Goal: Task Accomplishment & Management: Complete application form

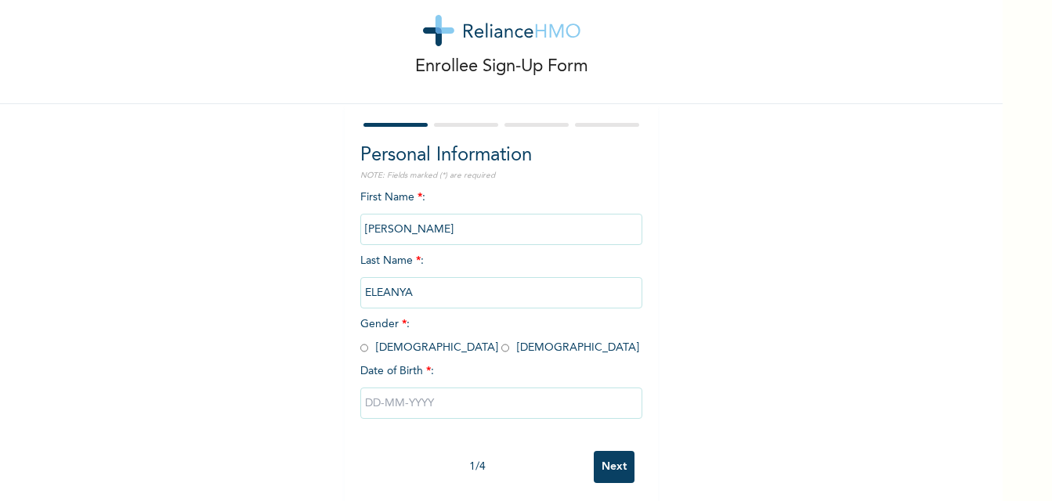
scroll to position [49, 0]
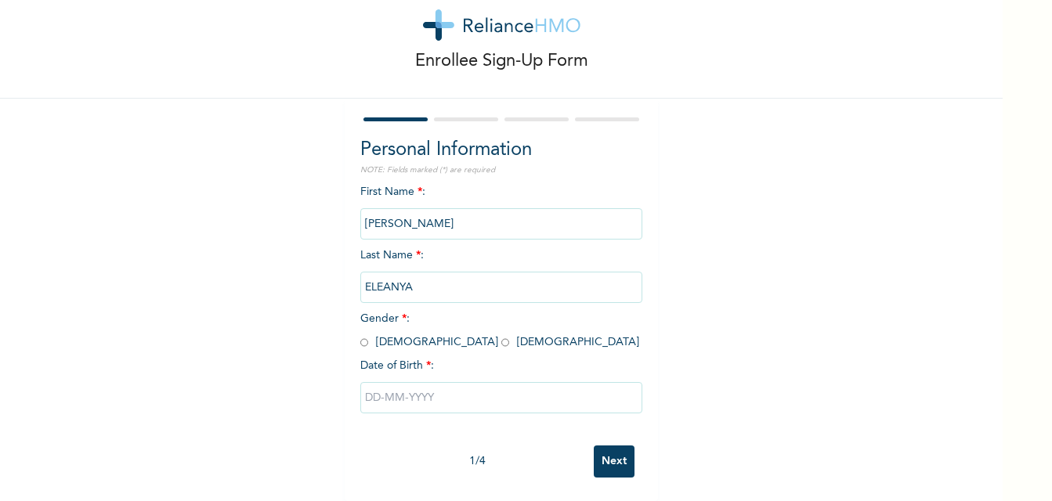
click at [501, 335] on input "radio" at bounding box center [505, 342] width 8 height 15
radio input "true"
click at [461, 392] on input "text" at bounding box center [501, 397] width 282 height 31
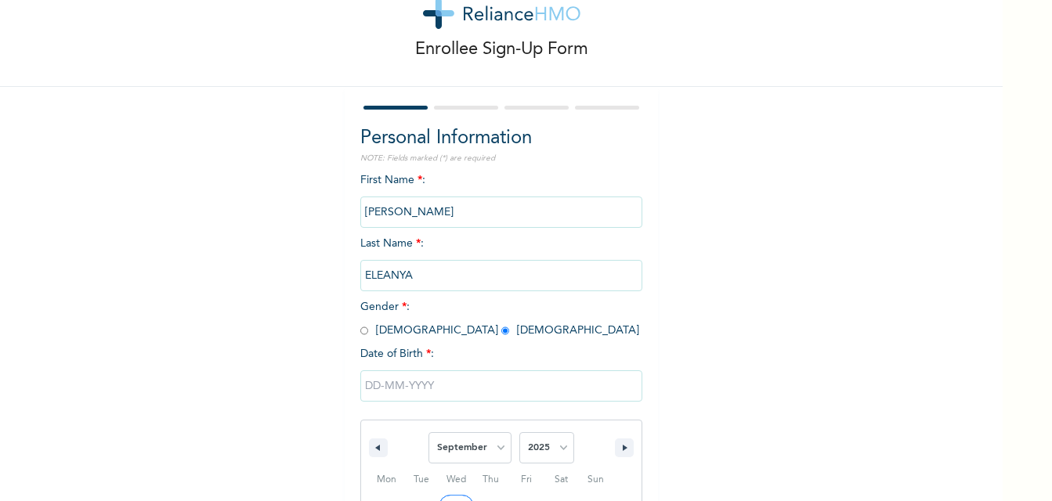
scroll to position [211, 0]
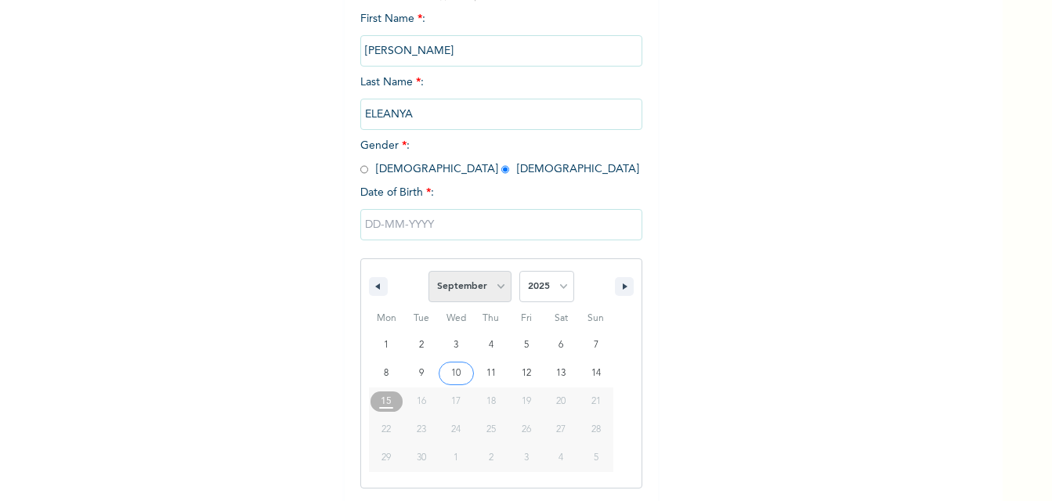
click at [495, 287] on select "January February March April May June July August September October November De…" at bounding box center [470, 286] width 83 height 31
select select "6"
click at [429, 272] on select "January February March April May June July August September October November De…" at bounding box center [470, 286] width 83 height 31
click at [562, 288] on select "2025 2024 2023 2022 2021 2020 2019 2018 2017 2016 2015 2014 2013 2012 2011 2010…" at bounding box center [546, 286] width 55 height 31
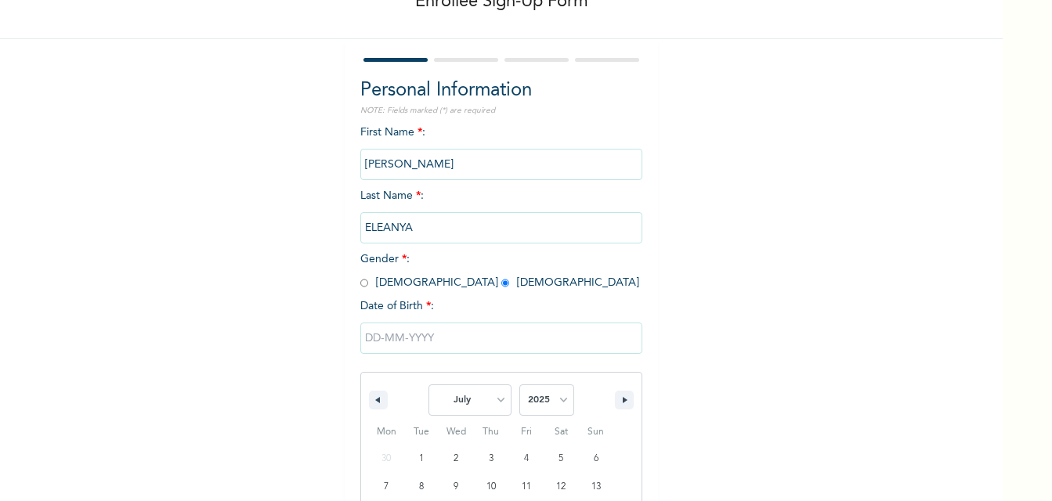
scroll to position [132, 0]
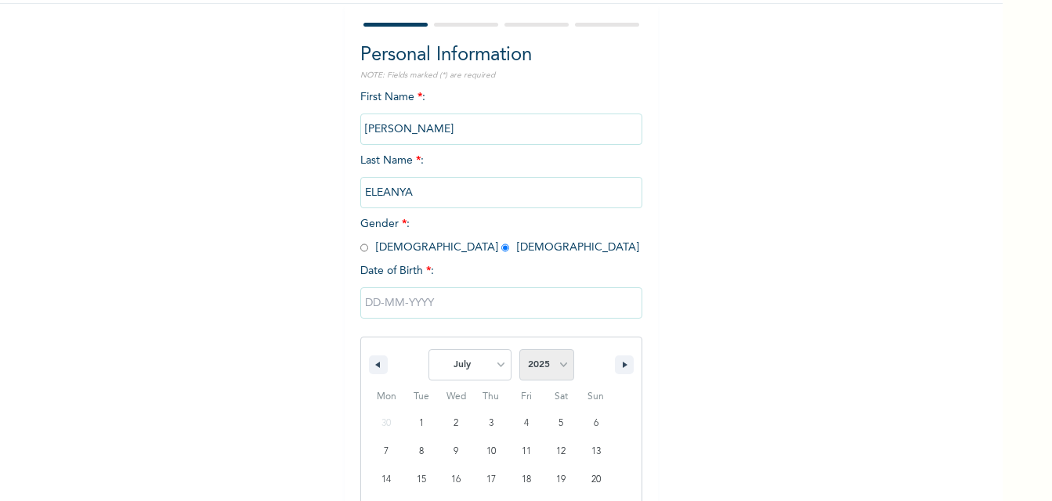
click at [557, 365] on select "2025 2024 2023 2022 2021 2020 2019 2018 2017 2016 2015 2014 2013 2012 2011 2010…" at bounding box center [546, 364] width 55 height 31
select select "1995"
click at [519, 350] on select "2025 2024 2023 2022 2021 2020 2019 2018 2017 2016 2015 2014 2013 2012 2011 2010…" at bounding box center [546, 364] width 55 height 31
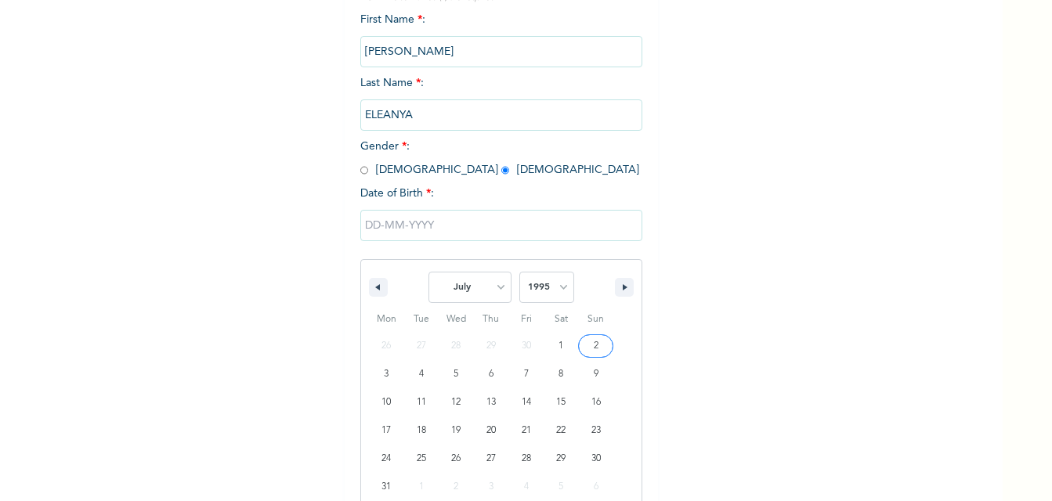
scroll to position [319, 0]
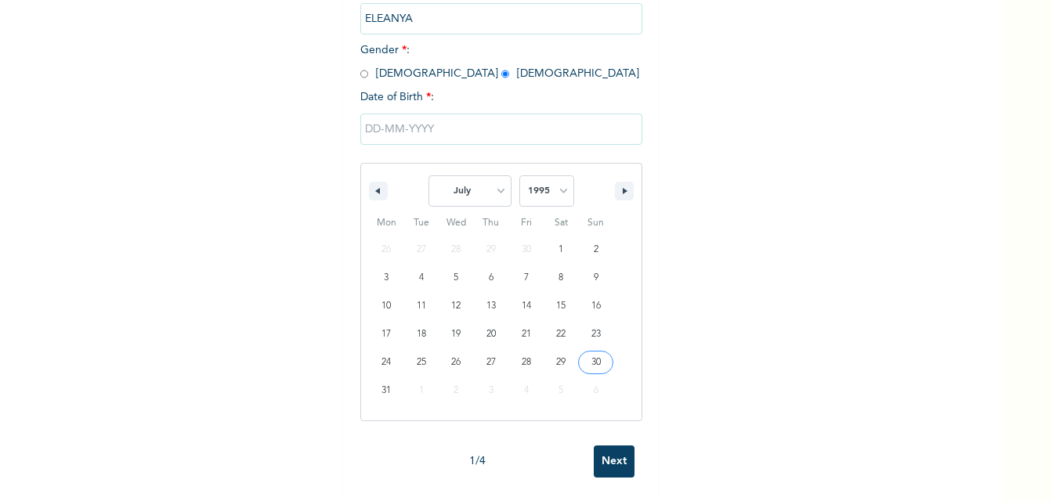
type input "[DATE]"
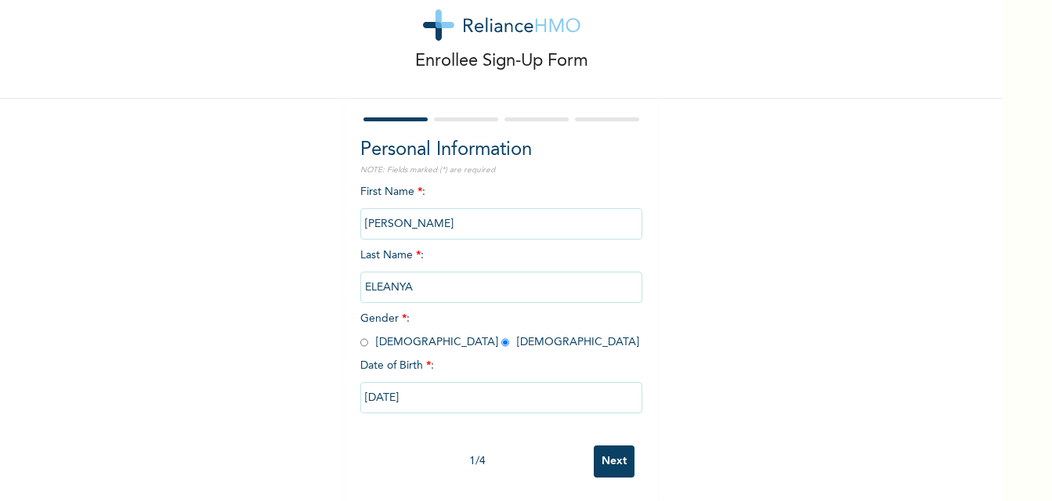
click at [612, 461] on input "Next" at bounding box center [614, 462] width 41 height 32
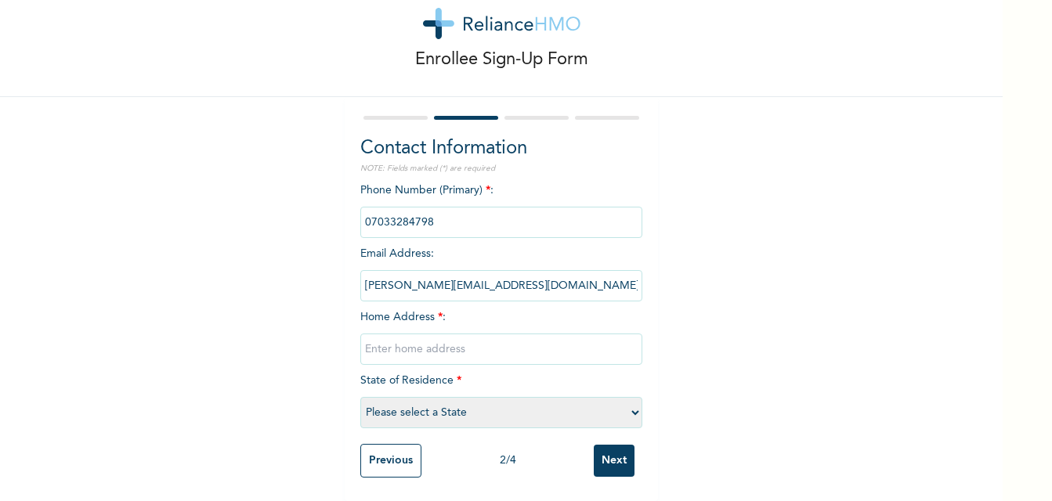
scroll to position [51, 0]
click at [473, 334] on input "text" at bounding box center [501, 349] width 282 height 31
type input "[STREET_ADDRESS]-ORO, MUSHIN"
click at [631, 406] on select "Please select a State [PERSON_NAME] (FCT) [PERSON_NAME] Ibom [GEOGRAPHIC_DATA] …" at bounding box center [501, 412] width 282 height 31
select select "25"
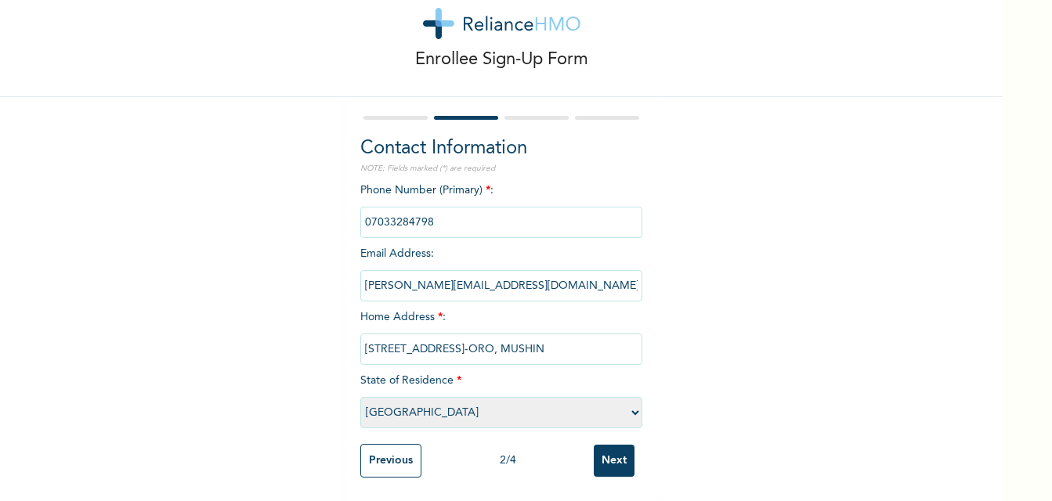
click at [360, 397] on select "Please select a State [PERSON_NAME] (FCT) [PERSON_NAME] Ibom [GEOGRAPHIC_DATA] …" at bounding box center [501, 412] width 282 height 31
click at [582, 348] on input "[STREET_ADDRESS]-ORO, MUSHIN" at bounding box center [501, 349] width 282 height 31
click at [594, 450] on input "Next" at bounding box center [614, 461] width 41 height 32
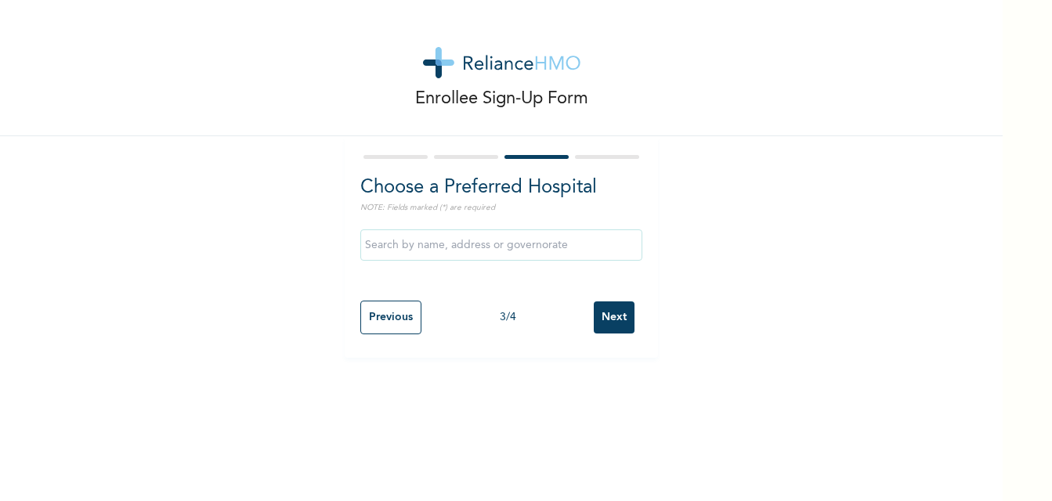
click at [604, 319] on input "Next" at bounding box center [614, 318] width 41 height 32
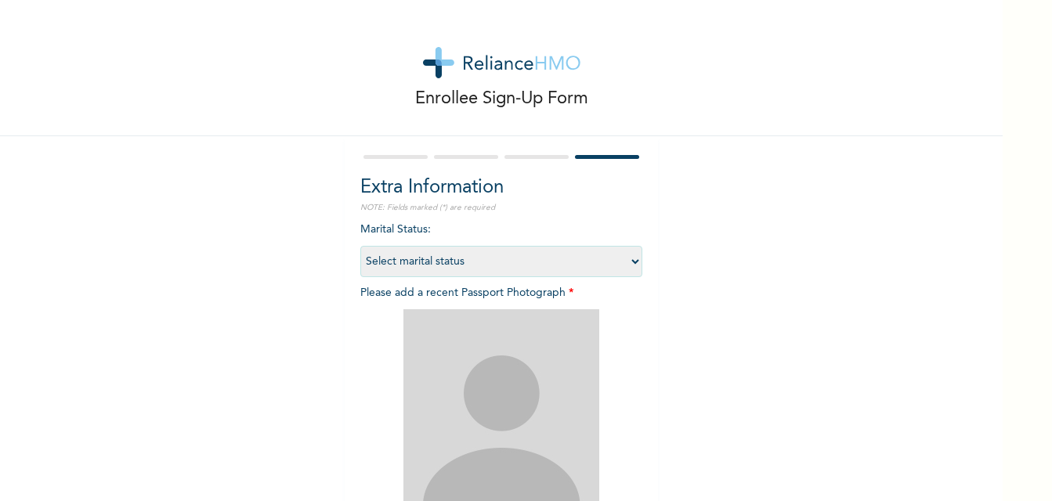
click at [301, 340] on div "Enrollee Sign-Up Form Extra Information NOTE: Fields marked (*) are required Ma…" at bounding box center [501, 337] width 1003 height 675
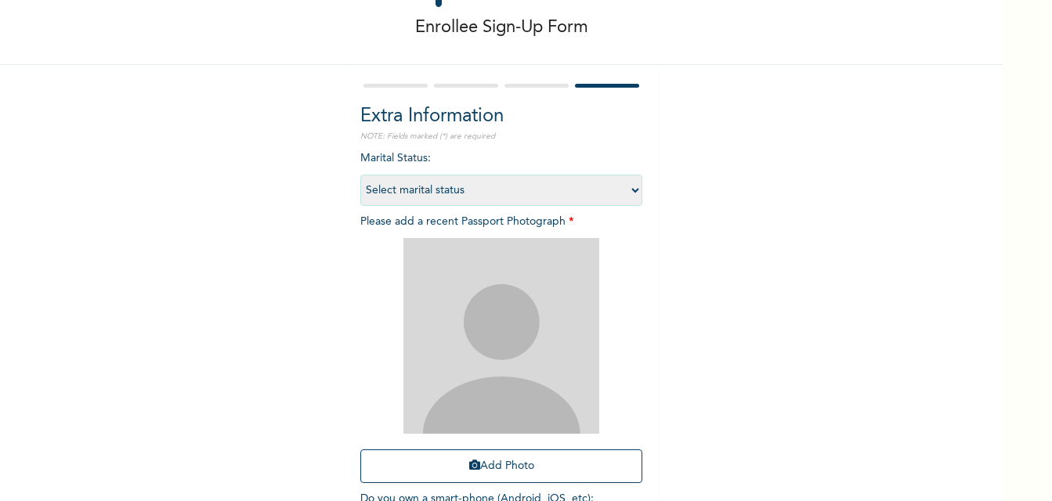
scroll to position [185, 0]
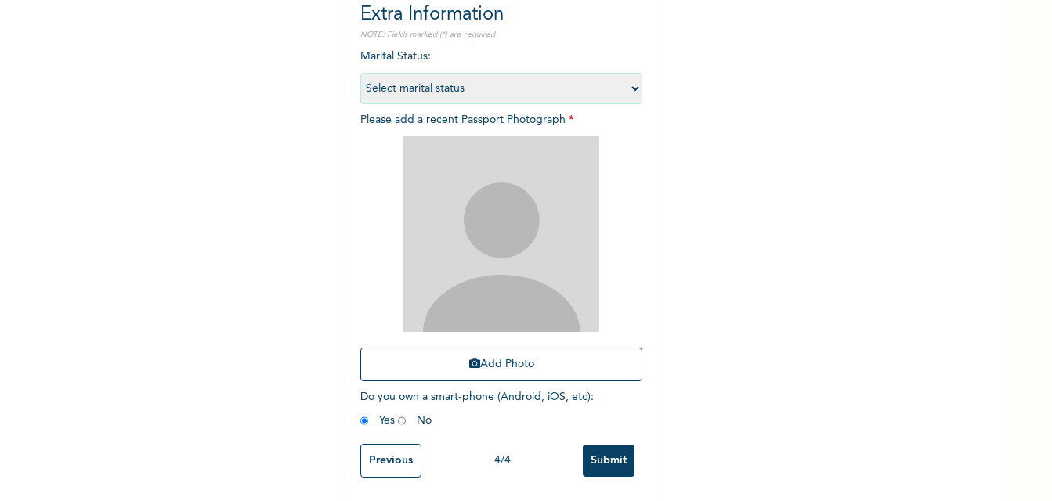
click at [386, 457] on input "Previous" at bounding box center [390, 461] width 61 height 34
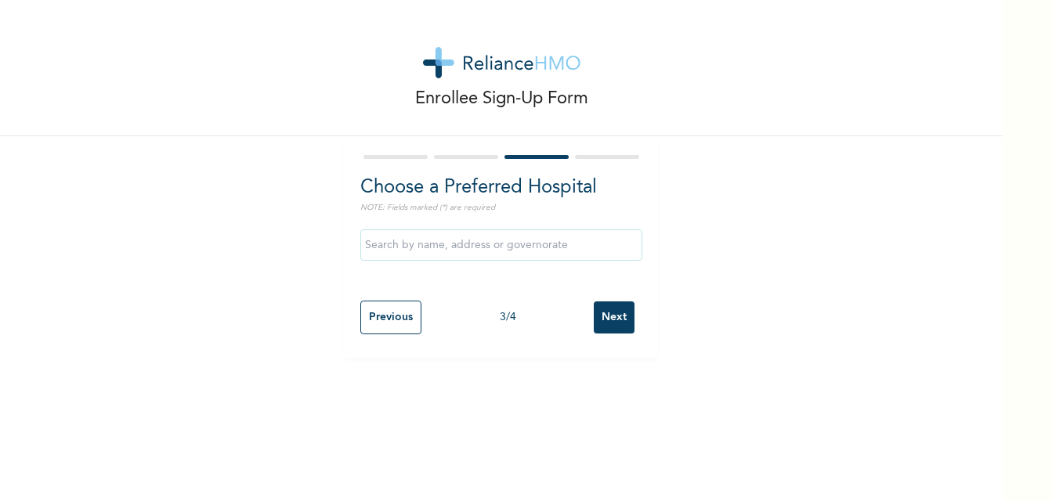
scroll to position [0, 0]
click at [551, 254] on input "text" at bounding box center [501, 245] width 282 height 31
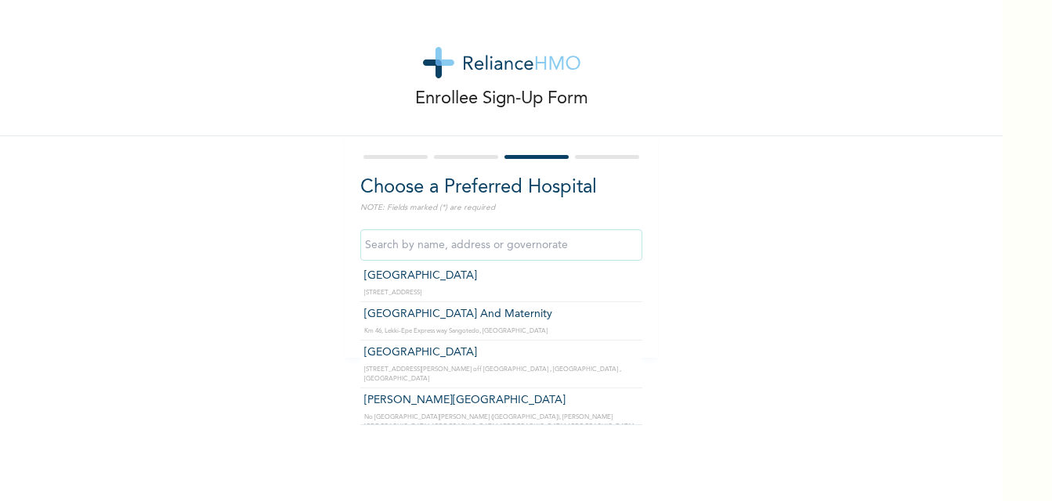
scroll to position [3604, 0]
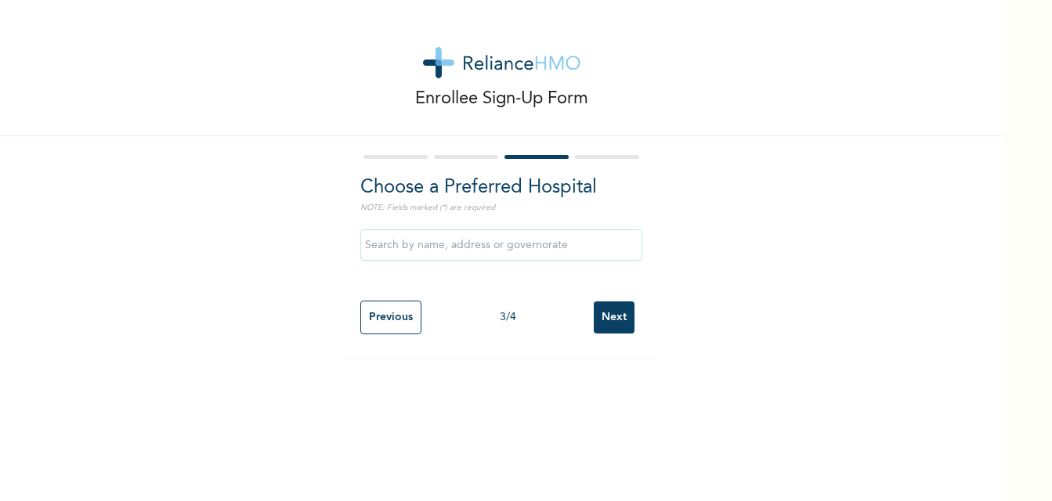
click at [683, 432] on div "Enrollee Sign-Up Form Choose a Preferred Hospital NOTE: Fields marked (*) are r…" at bounding box center [501, 250] width 1003 height 501
click at [596, 319] on input "Next" at bounding box center [614, 318] width 41 height 32
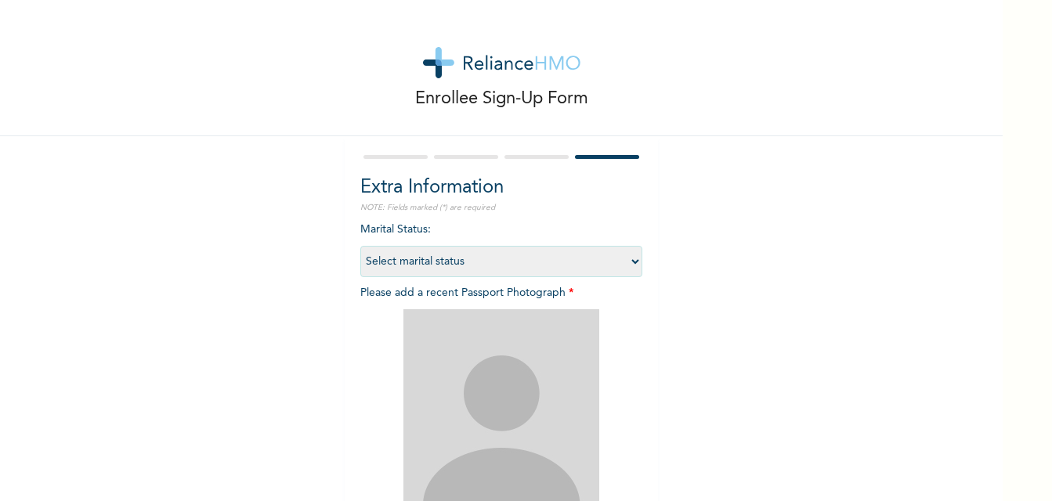
click at [621, 262] on select "Select marital status [DEMOGRAPHIC_DATA] Married [DEMOGRAPHIC_DATA] Widow/[DEMO…" at bounding box center [501, 261] width 282 height 31
select select "1"
click at [360, 246] on select "Select marital status [DEMOGRAPHIC_DATA] Married [DEMOGRAPHIC_DATA] Widow/[DEMO…" at bounding box center [501, 261] width 282 height 31
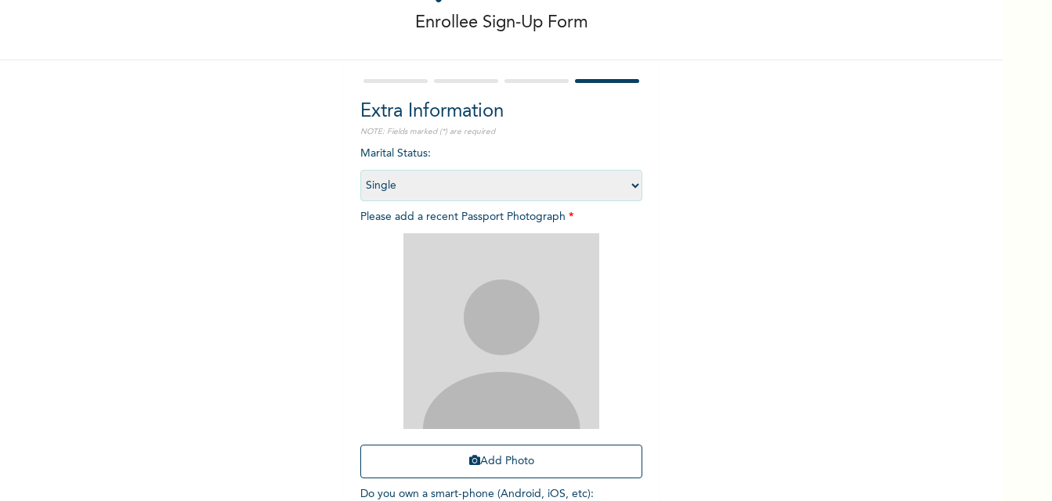
scroll to position [185, 0]
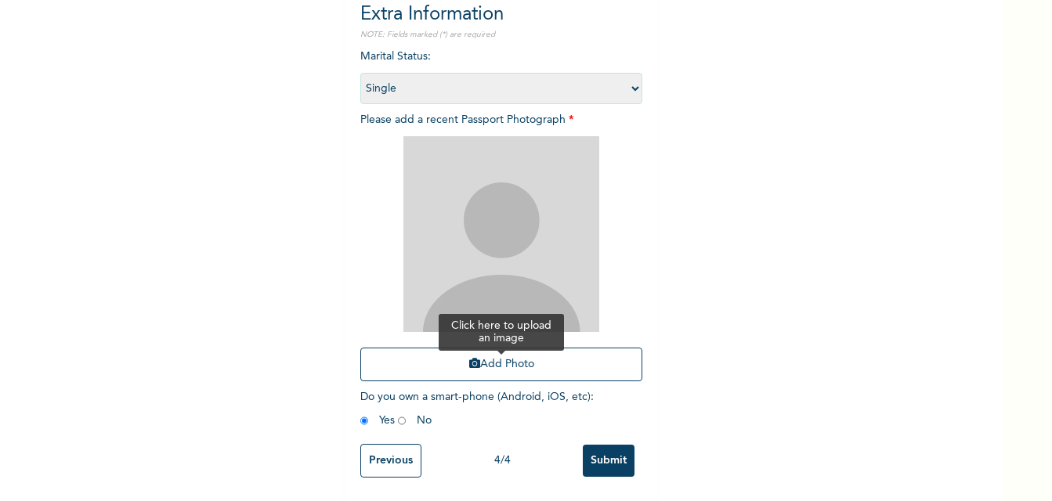
click at [505, 353] on button "Add Photo" at bounding box center [501, 365] width 282 height 34
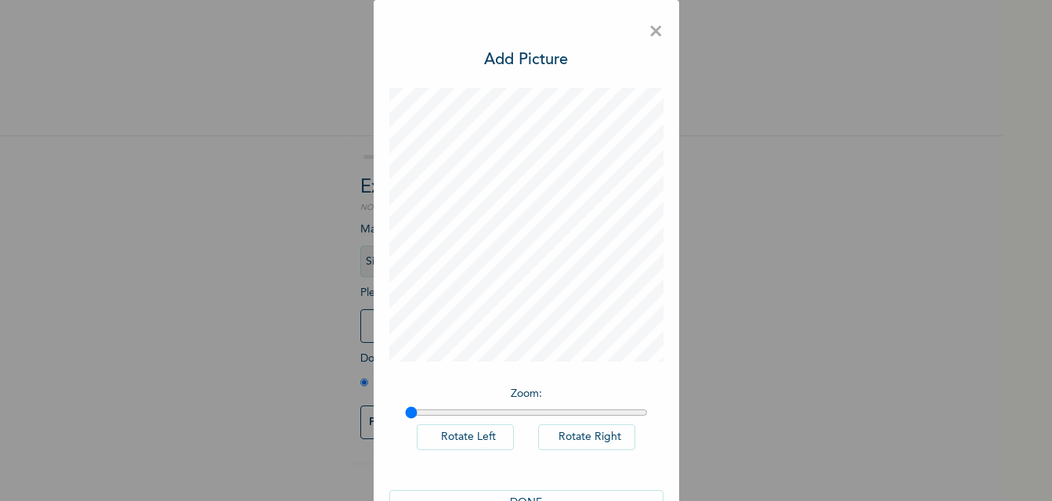
click at [649, 30] on span "×" at bounding box center [656, 32] width 15 height 33
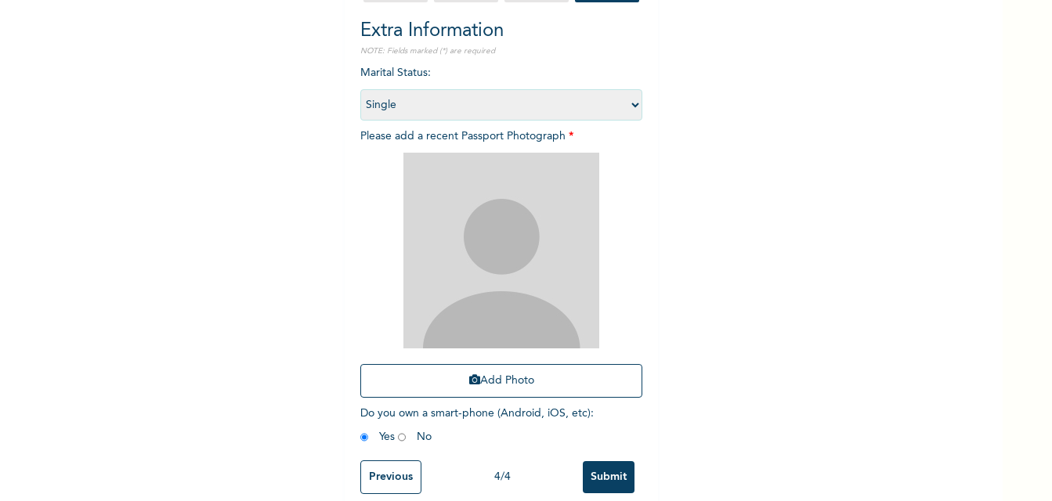
scroll to position [185, 0]
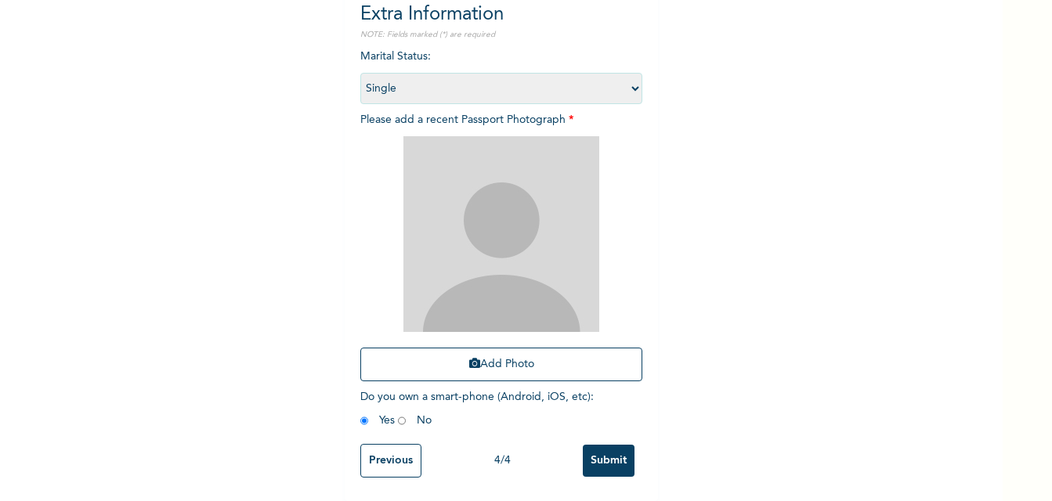
click at [599, 447] on input "Submit" at bounding box center [609, 461] width 52 height 32
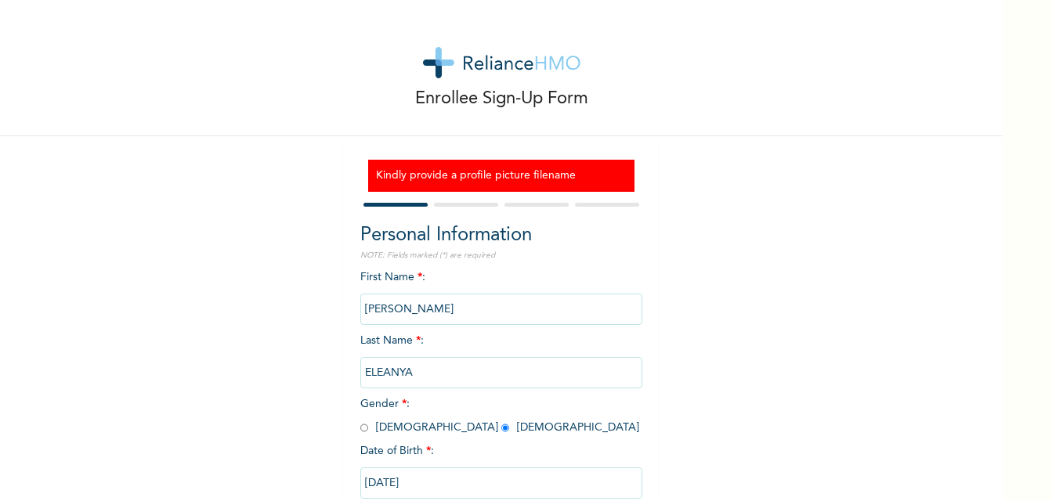
scroll to position [97, 0]
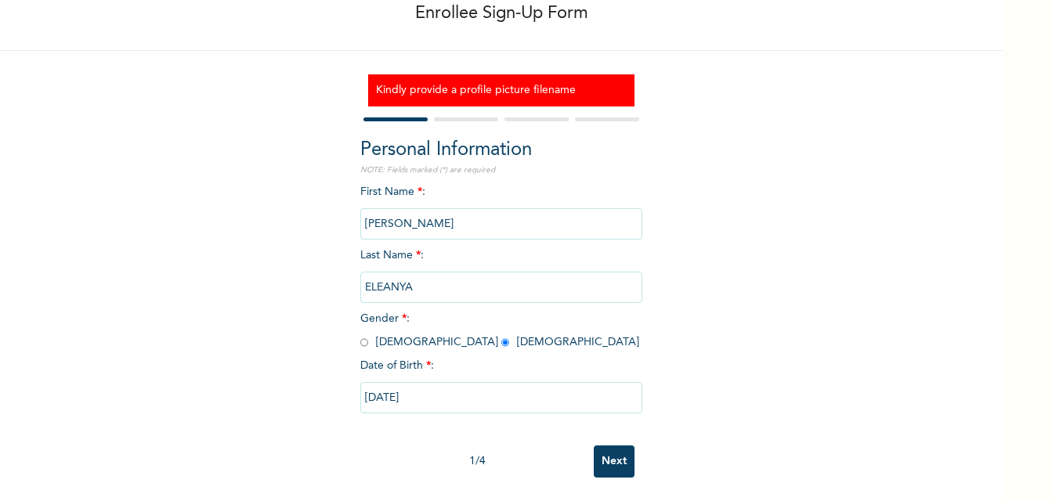
click at [602, 450] on input "Next" at bounding box center [614, 462] width 41 height 32
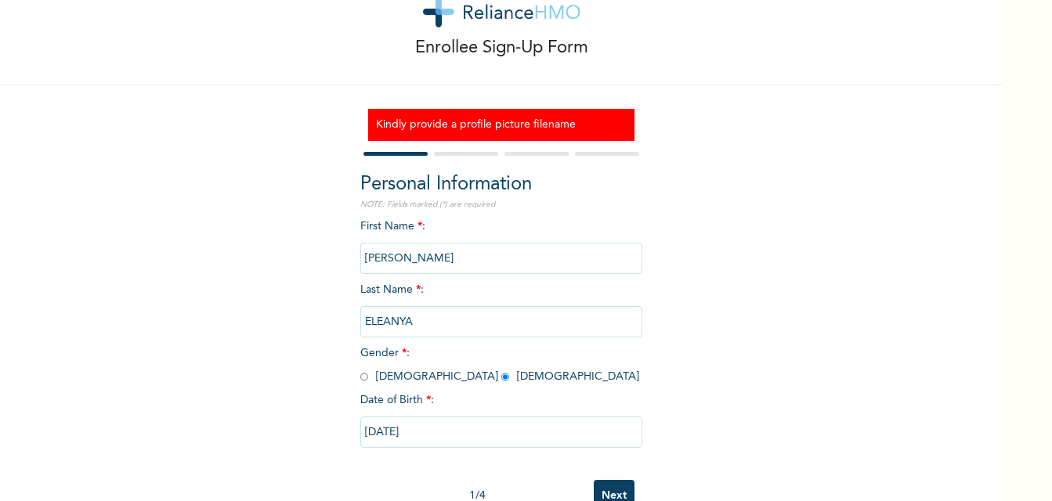
select select "25"
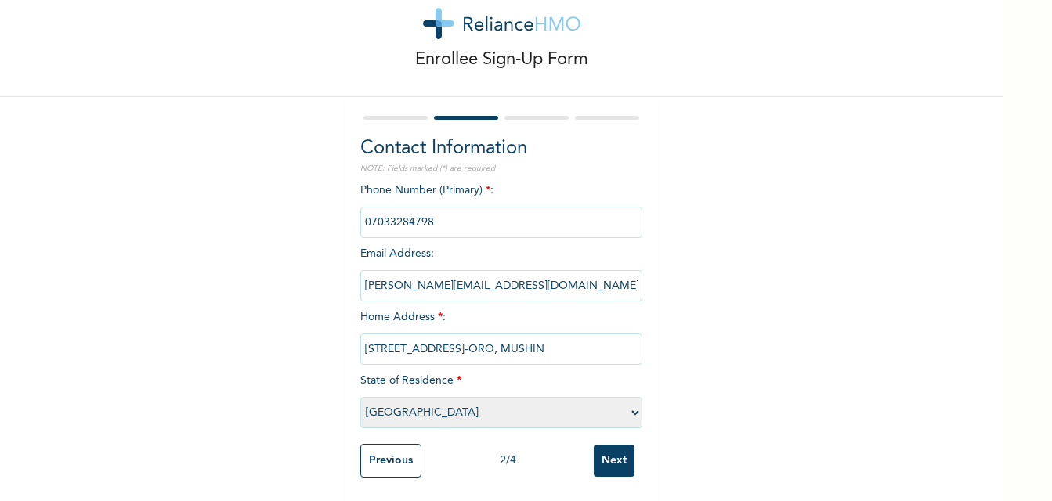
click at [602, 450] on input "Next" at bounding box center [614, 461] width 41 height 32
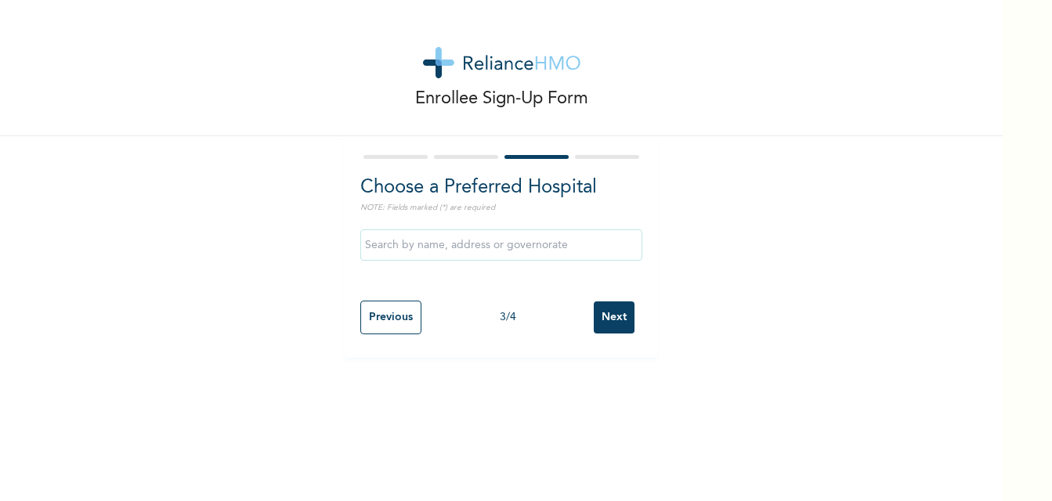
scroll to position [0, 0]
click at [602, 450] on div "Enrollee Sign-Up Form Choose a Preferred Hospital NOTE: Fields marked (*) are r…" at bounding box center [501, 250] width 1003 height 501
click at [606, 321] on input "Next" at bounding box center [614, 318] width 41 height 32
select select "1"
